Goal: Task Accomplishment & Management: Manage account settings

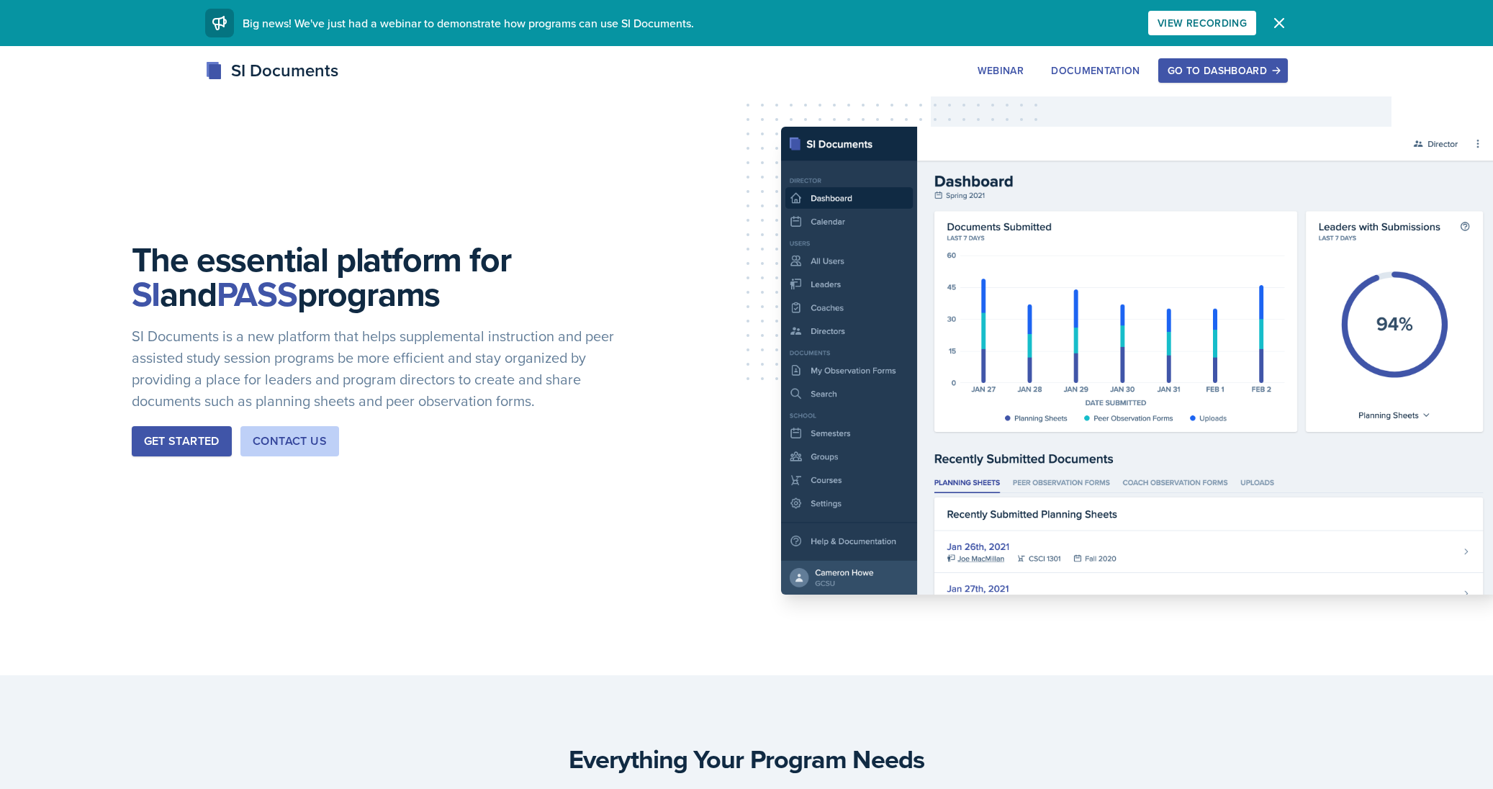
click at [1250, 65] on div "Go to Dashboard" at bounding box center [1222, 71] width 111 height 12
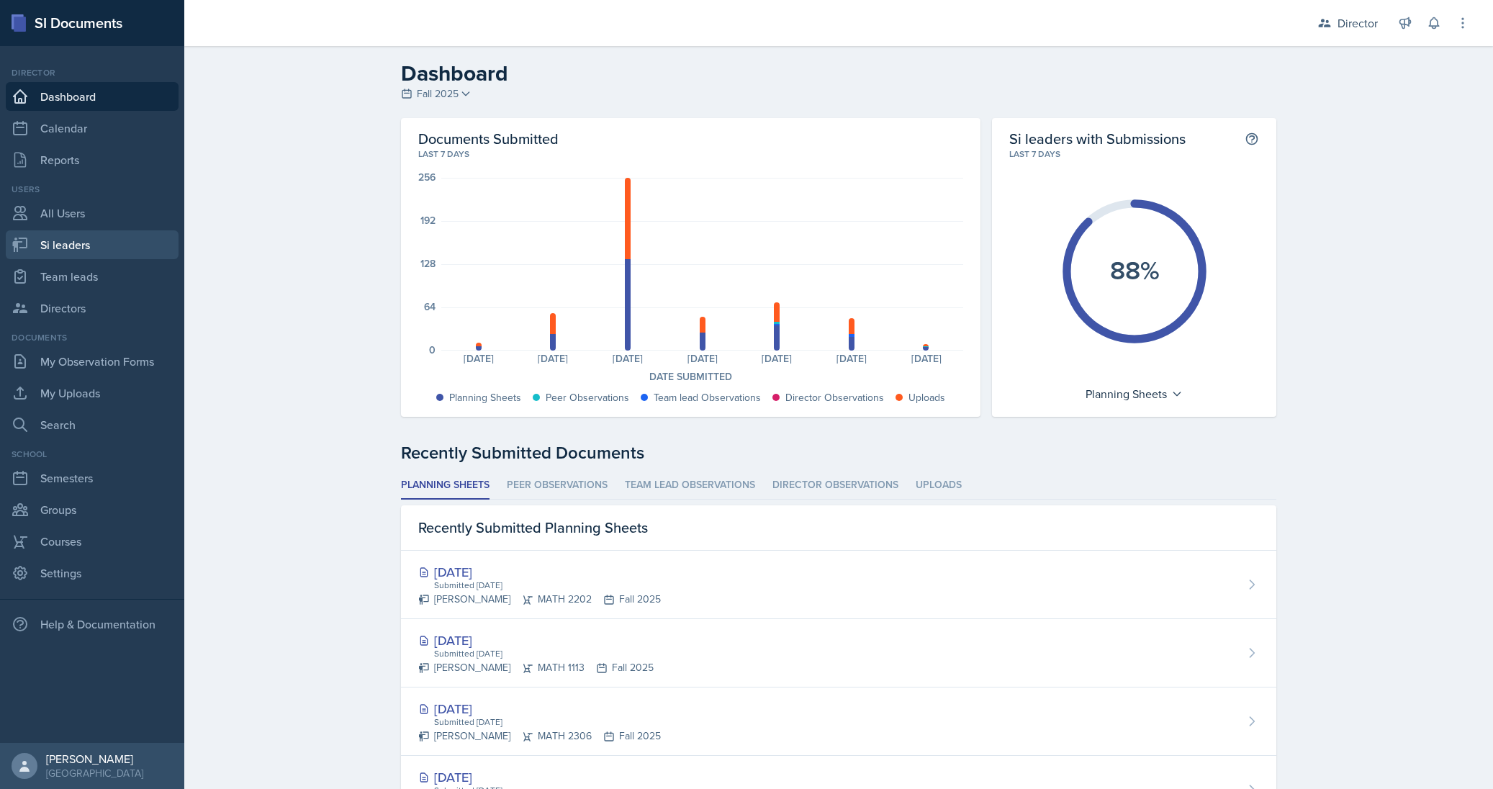
click at [72, 239] on link "Si leaders" at bounding box center [92, 244] width 173 height 29
select select "2bed604d-1099-4043-b1bc-2365e8740244"
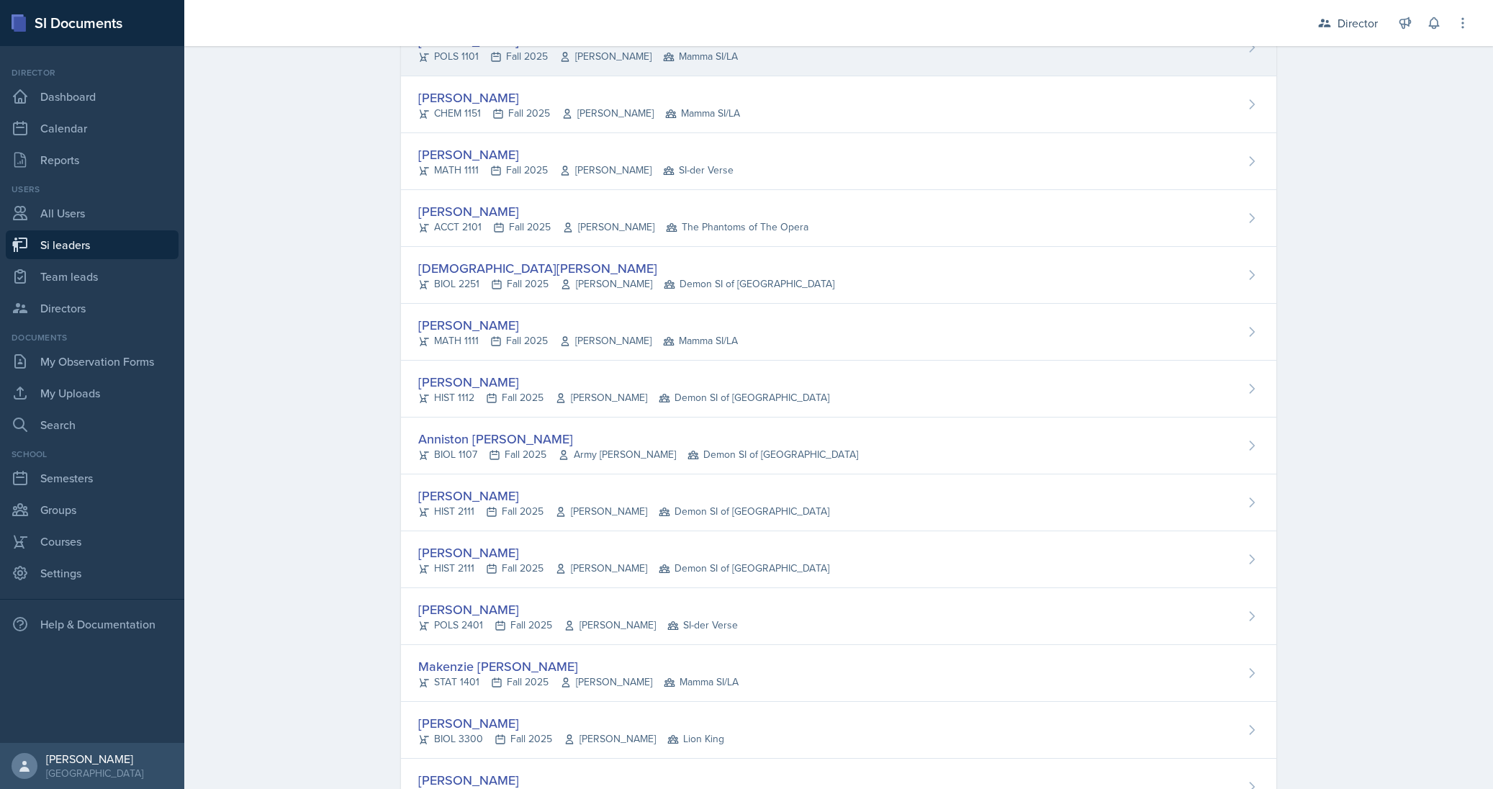
scroll to position [794, 0]
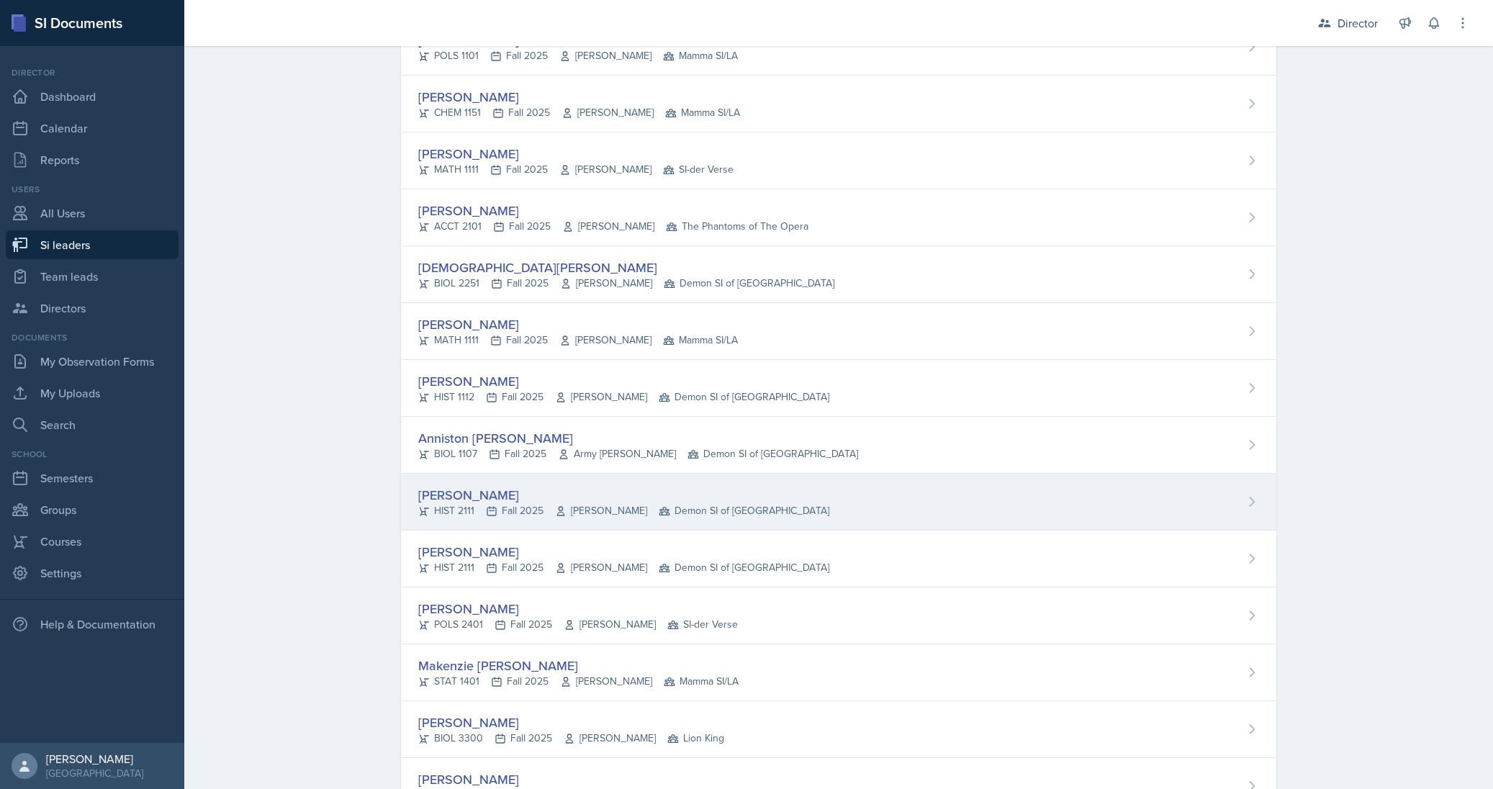
click at [902, 495] on div "Kate Brainerd HIST 2111 Fall 2025 John Laaman Demon SI of Fleet Street" at bounding box center [838, 502] width 875 height 57
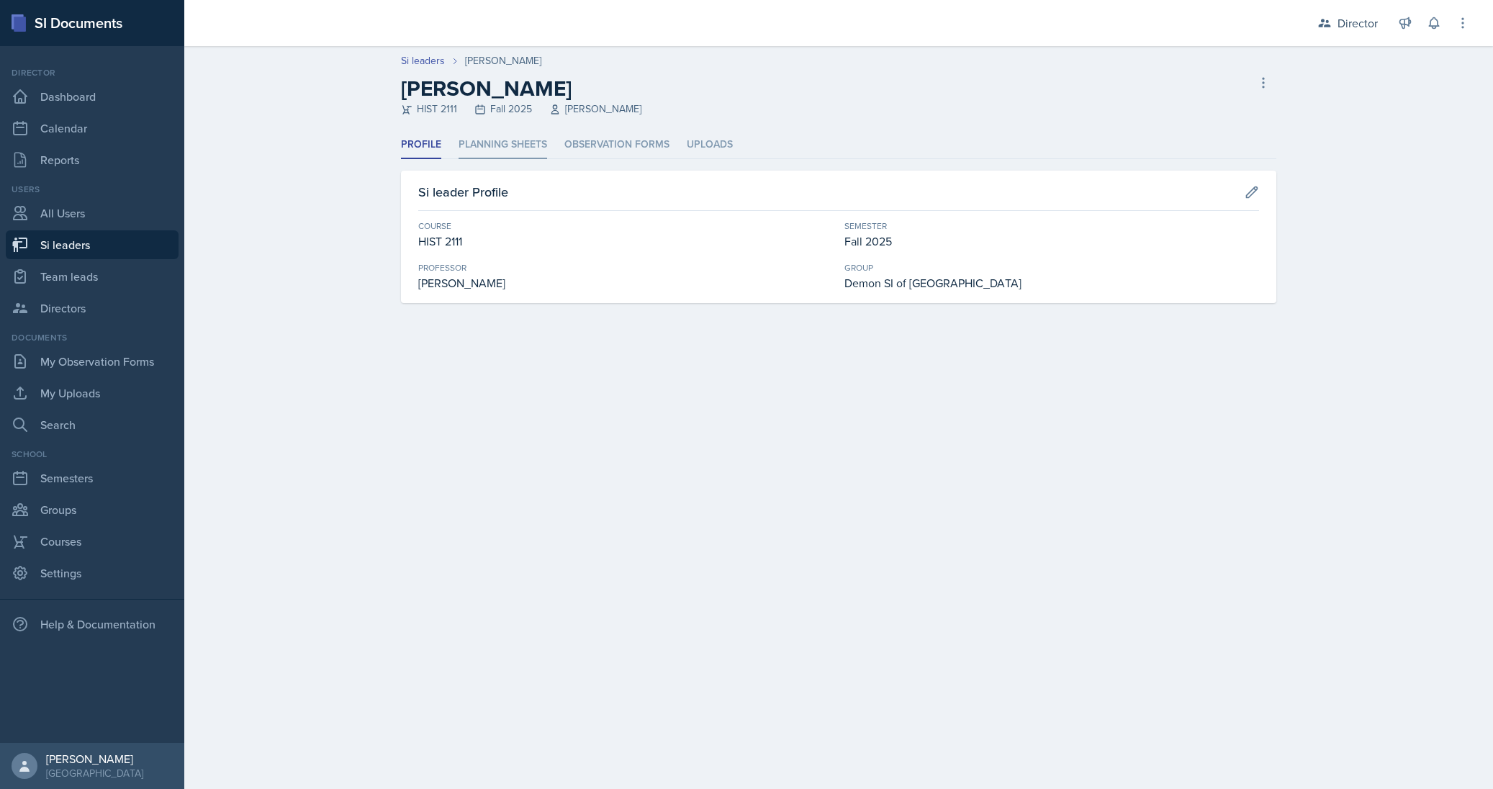
click at [502, 148] on li "Planning Sheets" at bounding box center [502, 145] width 89 height 28
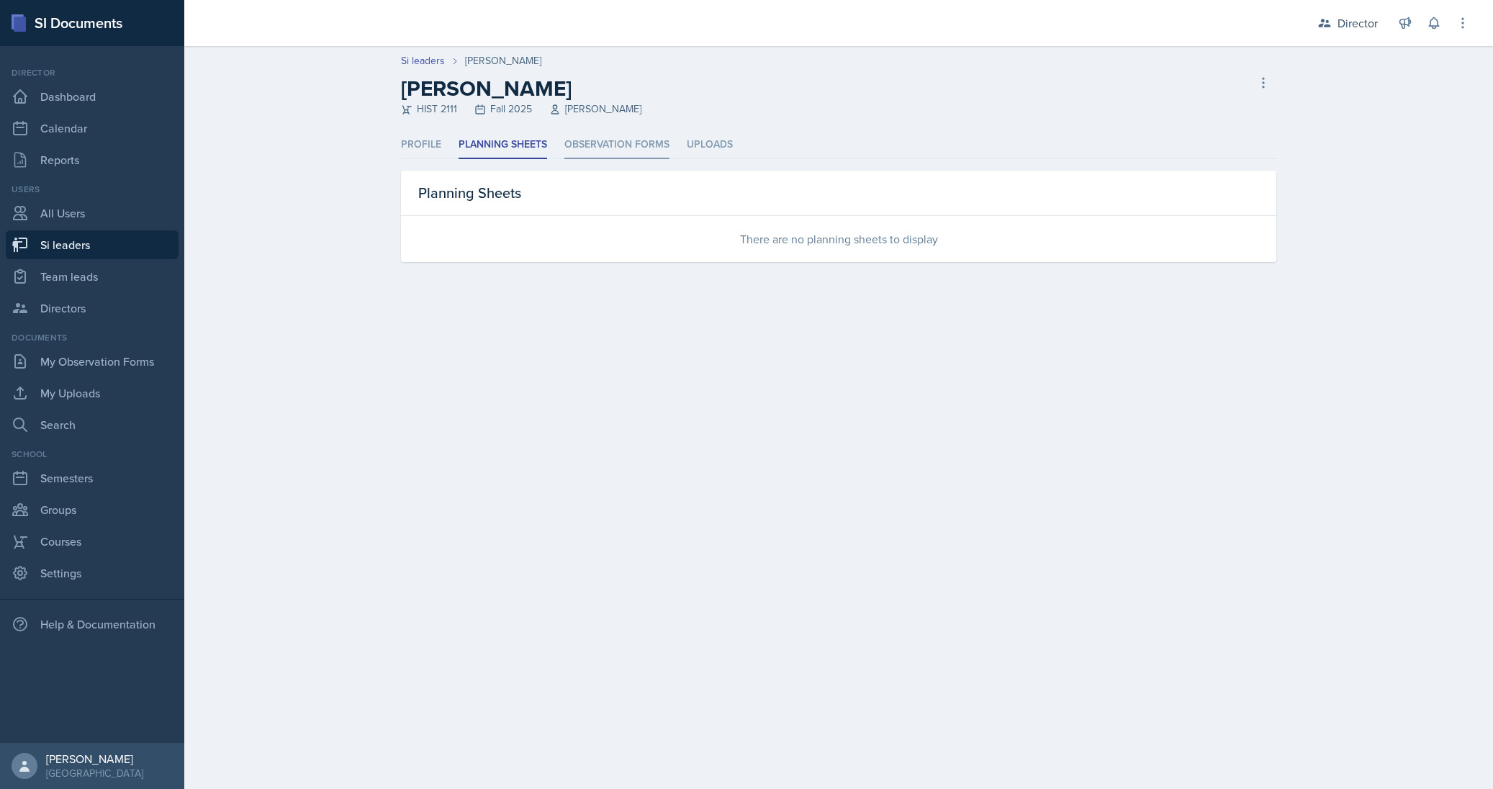
click at [599, 143] on li "Observation Forms" at bounding box center [616, 145] width 105 height 28
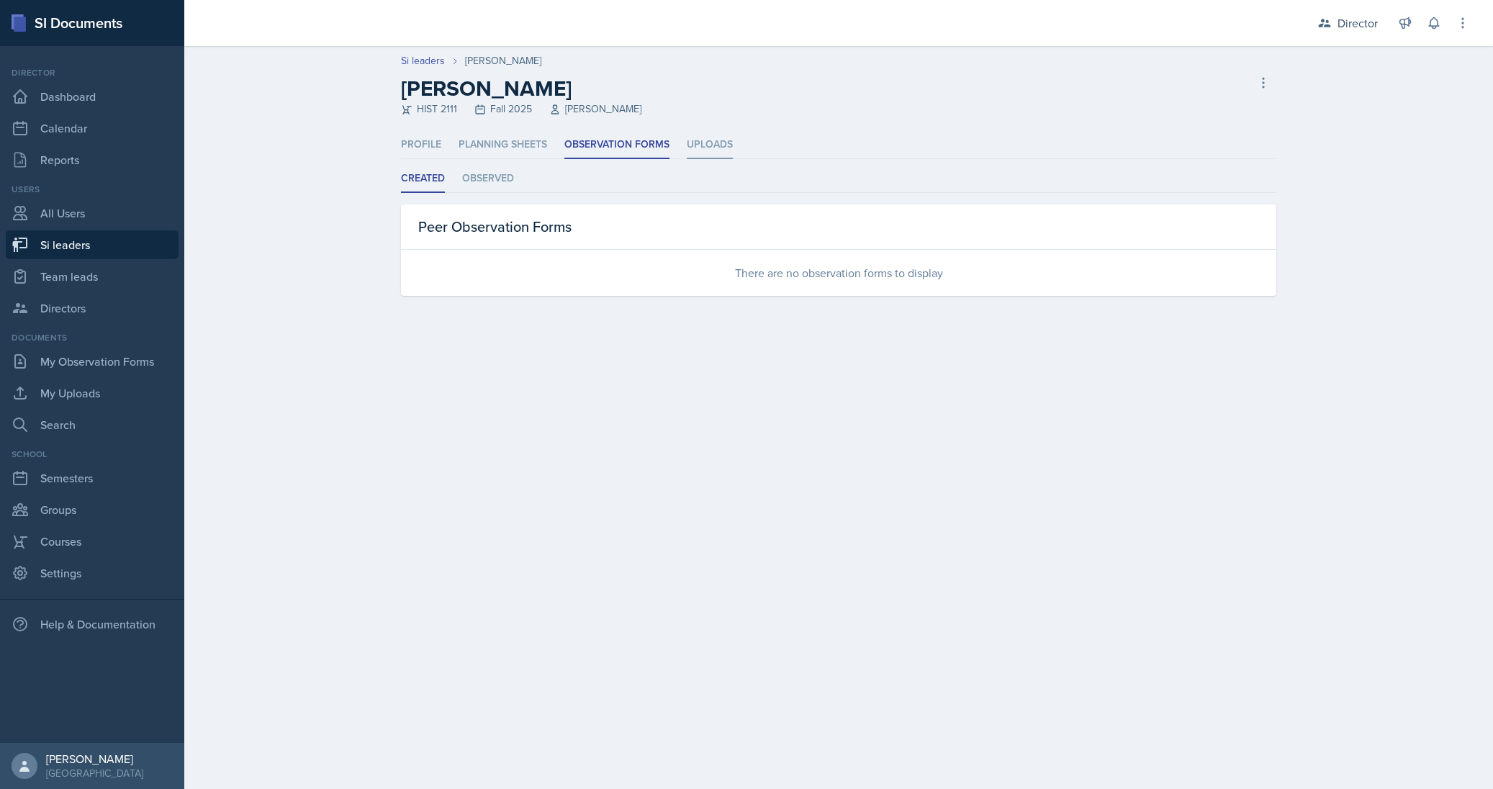
click at [702, 144] on li "Uploads" at bounding box center [710, 145] width 46 height 28
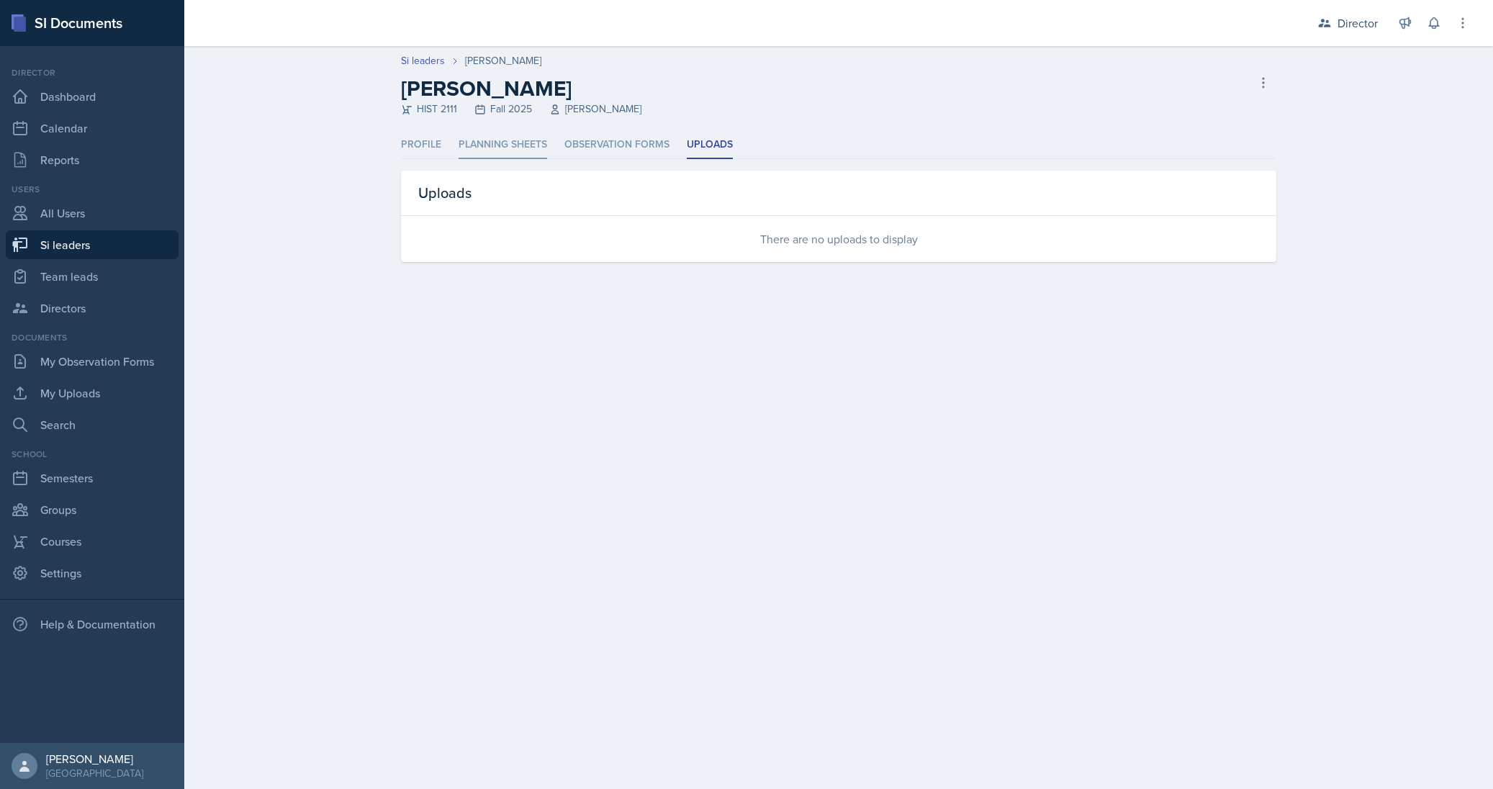
drag, startPoint x: 420, startPoint y: 150, endPoint x: 468, endPoint y: 146, distance: 48.4
click at [420, 150] on li "Profile" at bounding box center [421, 145] width 40 height 28
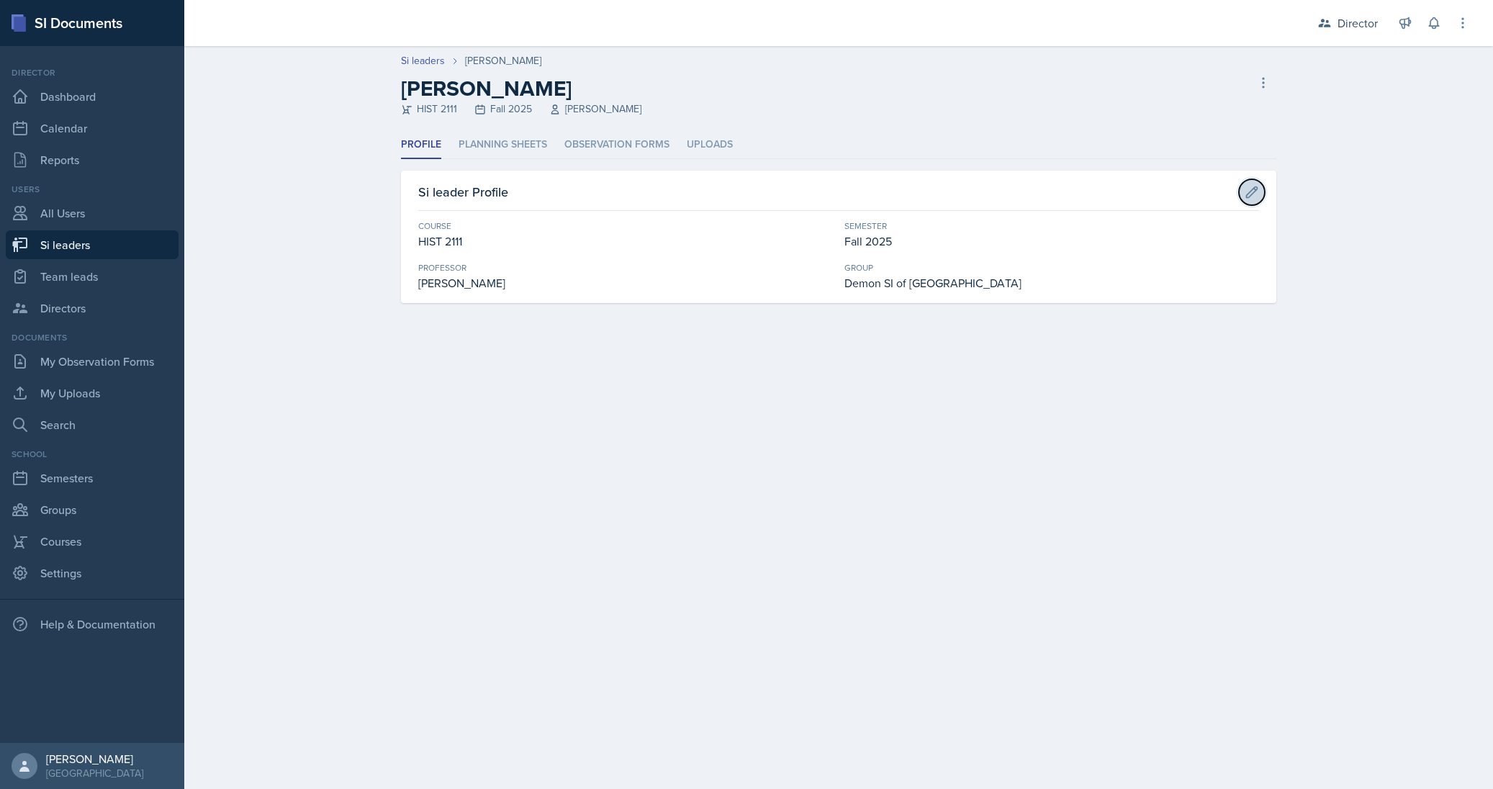
click at [1257, 192] on icon at bounding box center [1251, 192] width 14 height 14
select select "4b35a4de-7cc5-41bb-ac1b-ec0866e1a687"
select select "2bed604d-1099-4043-b1bc-2365e8740244"
select select "e892a4c8-123a-40ec-8aa5-ee50854cd130"
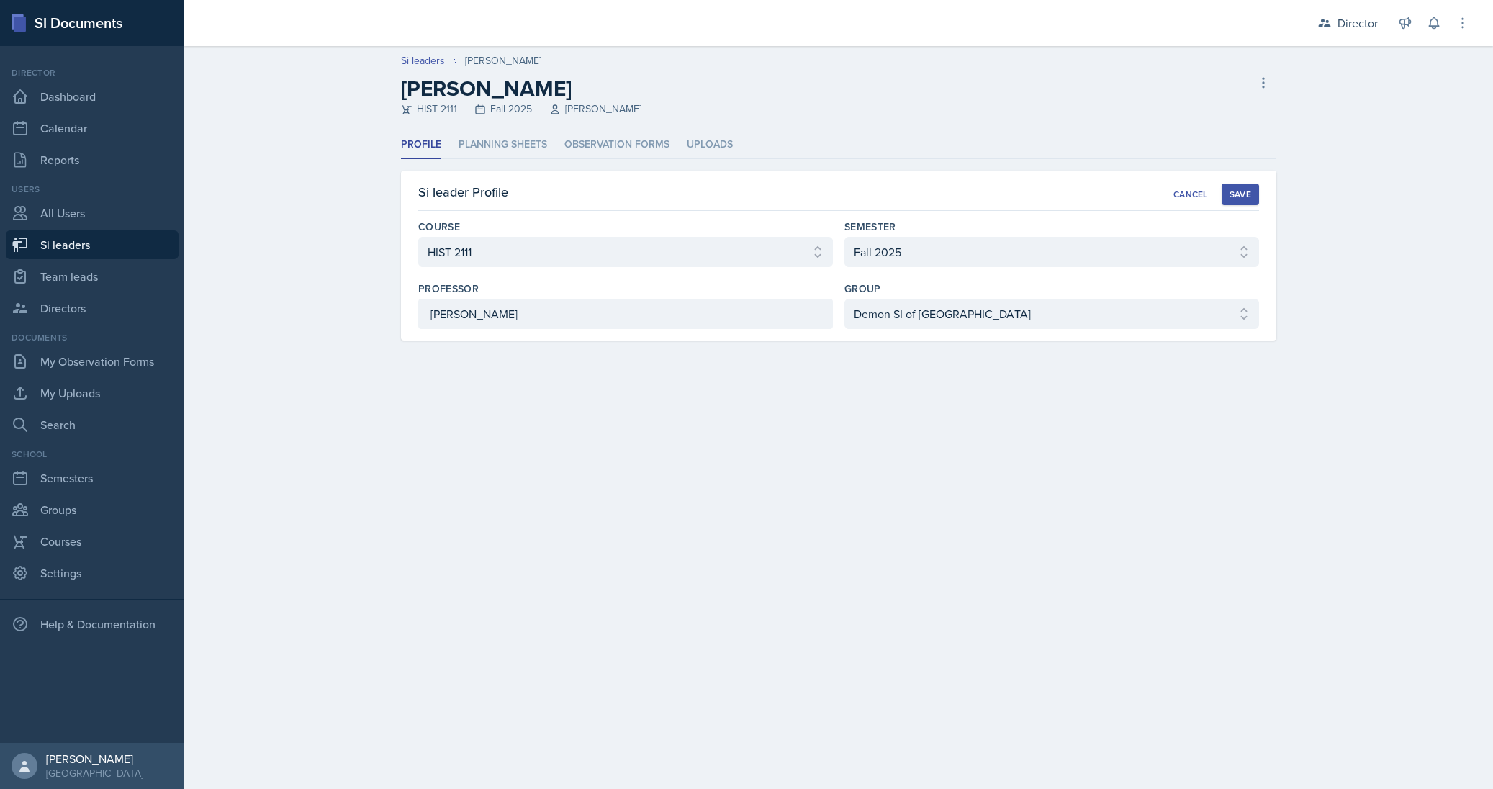
click at [1179, 142] on ul "Profile Planning Sheets Observation Forms Uploads" at bounding box center [838, 145] width 875 height 28
click at [1260, 80] on icon at bounding box center [1263, 83] width 14 height 14
click at [1338, 96] on header "Si leaders Kate Brainerd Kate Brainerd HIST 2111 Fall 2025 John Laaman Delete S…" at bounding box center [838, 88] width 1308 height 85
click at [1109, 128] on header "Si leaders Kate Brainerd Kate Brainerd HIST 2111 Fall 2025 John Laaman Delete S…" at bounding box center [838, 88] width 1308 height 85
click at [1185, 189] on div "Cancel" at bounding box center [1190, 195] width 35 height 12
